Goal: Task Accomplishment & Management: Manage account settings

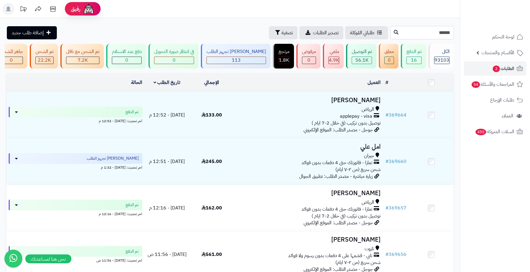
type input "******"
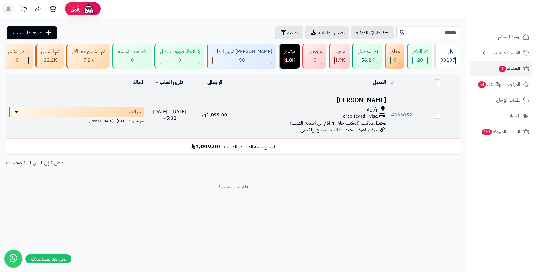
click at [367, 111] on div "البكيرية" at bounding box center [313, 109] width 146 height 7
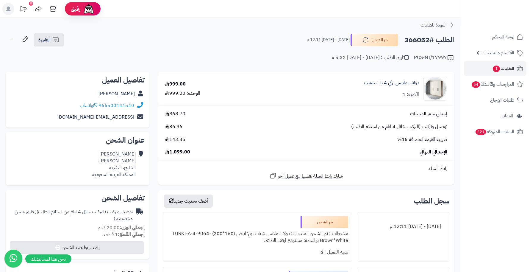
click at [417, 42] on h2 "الطلب #366052" at bounding box center [430, 40] width 50 height 12
drag, startPoint x: 363, startPoint y: 56, endPoint x: 340, endPoint y: 57, distance: 23.0
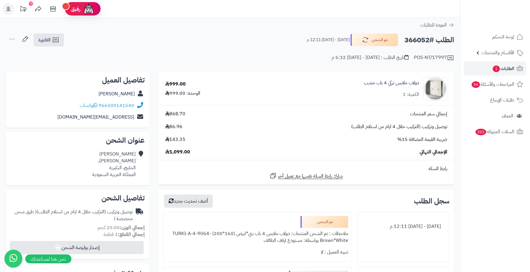
click at [340, 58] on div "تاريخ الطلب : الأربعاء - ٣٠ يوليو ٢٠٢٥ - 5:32 م" at bounding box center [370, 57] width 77 height 7
click at [409, 44] on h2 "الطلب #366052" at bounding box center [430, 40] width 50 height 12
click at [410, 43] on h2 "الطلب #366052" at bounding box center [430, 40] width 50 height 12
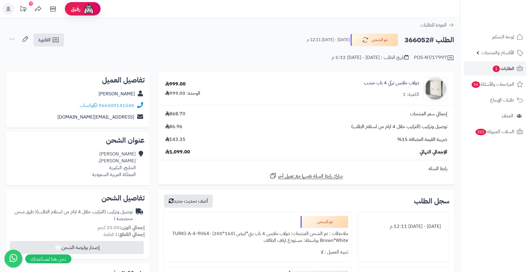
copy h2 "366052"
click at [508, 67] on span "الطلبات 1" at bounding box center [503, 68] width 22 height 8
click at [509, 68] on span "الطلبات 1" at bounding box center [503, 68] width 22 height 8
click at [505, 69] on span "الطلبات 1" at bounding box center [503, 68] width 22 height 8
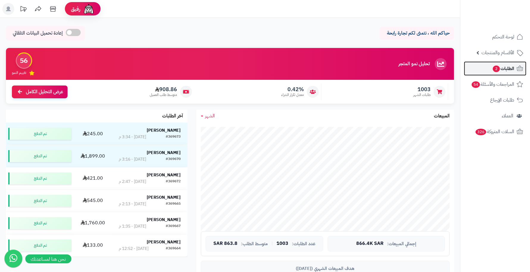
click at [512, 70] on span "الطلبات 2" at bounding box center [503, 68] width 22 height 8
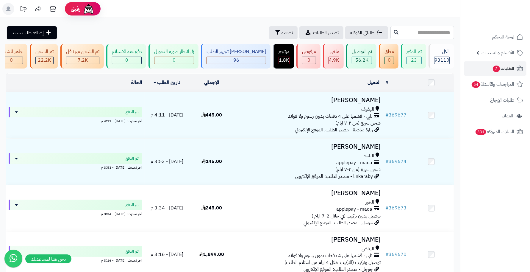
click at [425, 32] on input "text" at bounding box center [423, 32] width 64 height 13
click at [415, 31] on input "text" at bounding box center [423, 32] width 64 height 13
type input "******"
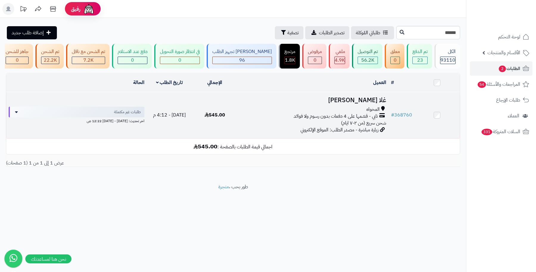
click at [377, 102] on h3 "غلا [PERSON_NAME]" at bounding box center [313, 100] width 146 height 7
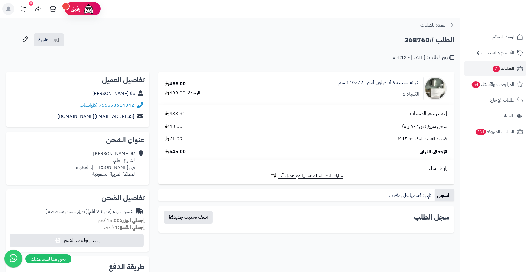
drag, startPoint x: 345, startPoint y: 115, endPoint x: 363, endPoint y: 112, distance: 18.1
click at [363, 112] on div "إجمالي سعر المنتجات 433.91" at bounding box center [306, 113] width 291 height 7
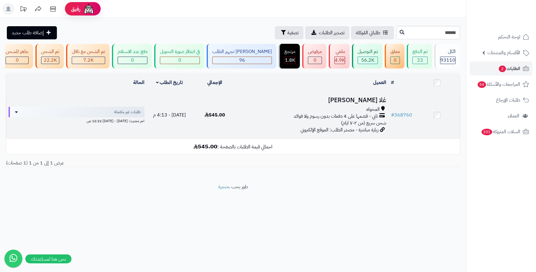
click at [367, 109] on td "غلا الغامدي المخواه تابي - قسّمها على 4 دفعات بدون رسوم ولا فوائد شحن سريع (من …" at bounding box center [313, 115] width 151 height 46
click at [369, 104] on h3 "غلا [PERSON_NAME]" at bounding box center [313, 100] width 146 height 7
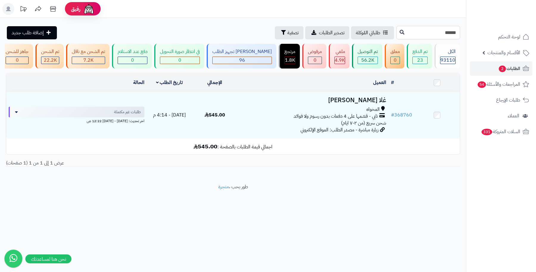
click at [417, 34] on input "******" at bounding box center [428, 32] width 64 height 13
type input "******"
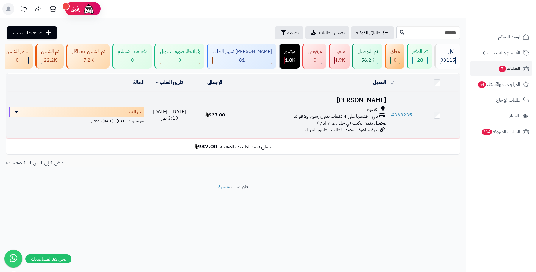
click at [378, 104] on h3 "[PERSON_NAME]" at bounding box center [313, 100] width 146 height 7
